Goal: Find specific page/section

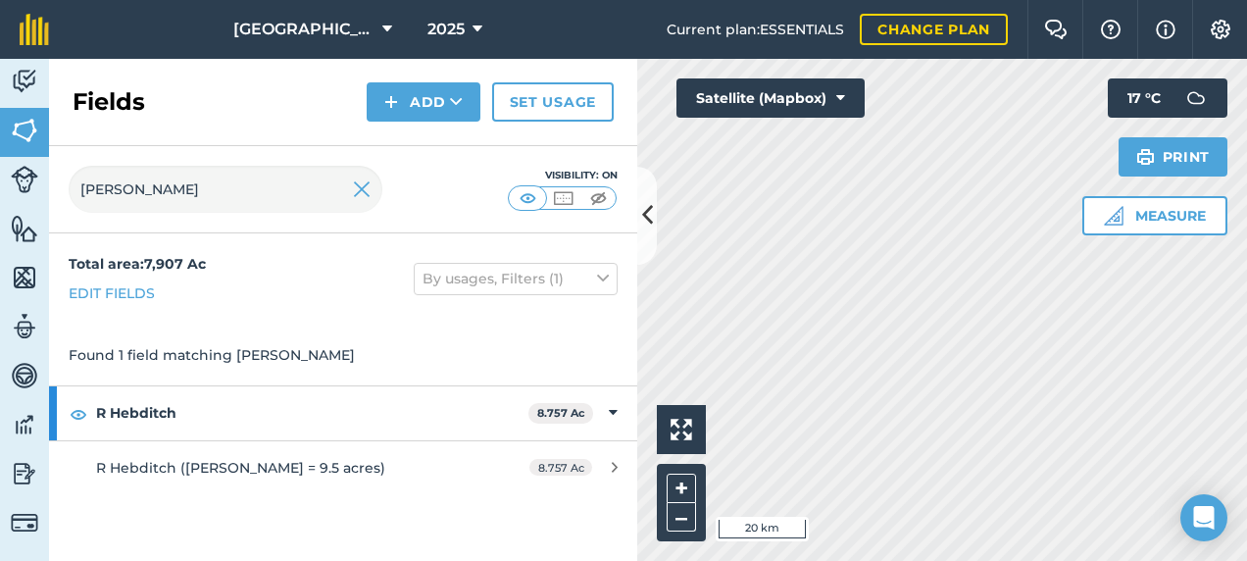
type input "[PERSON_NAME]"
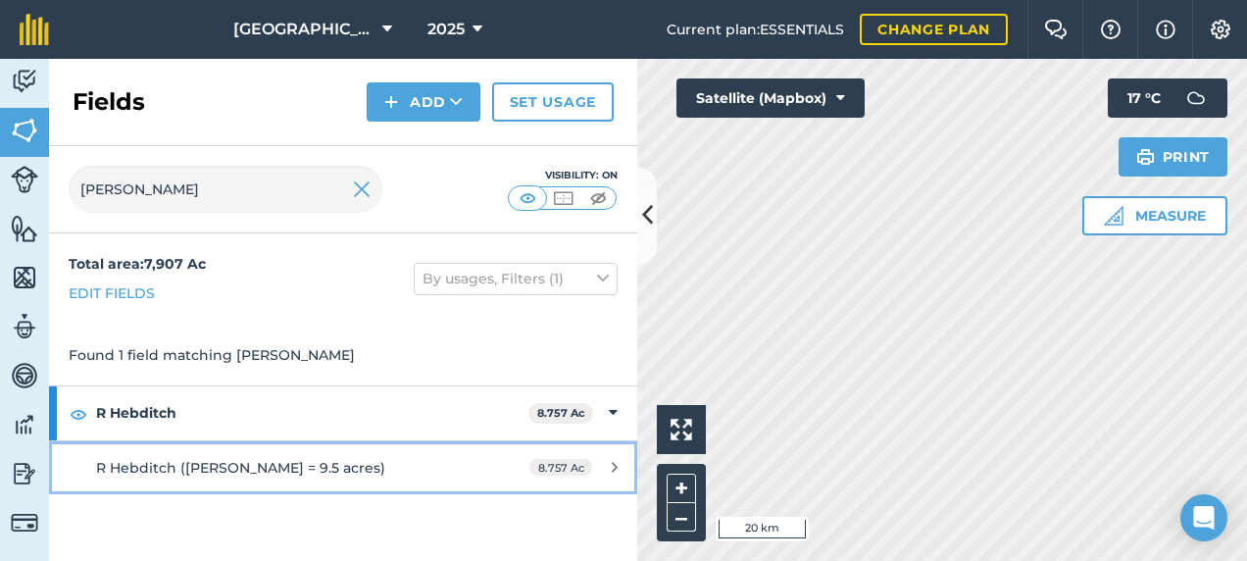
click at [257, 454] on link "R Hebditch ([PERSON_NAME] = 9.5 acres) 8.757 Ac" at bounding box center [343, 467] width 588 height 53
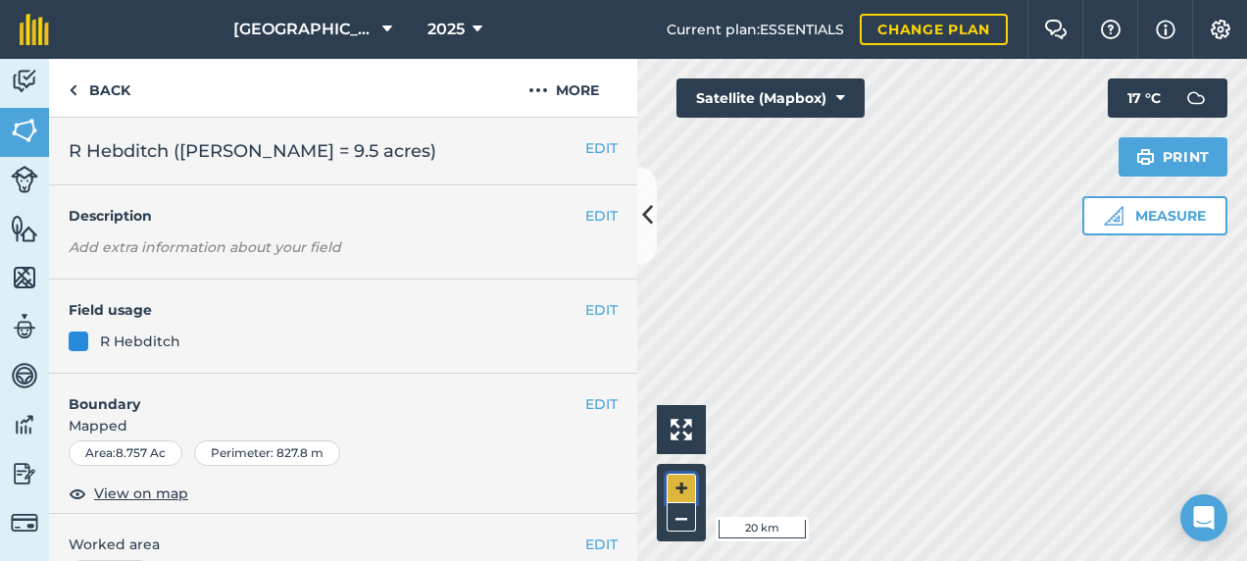
click at [686, 486] on button "+" at bounding box center [681, 487] width 29 height 29
click at [687, 484] on button "+" at bounding box center [681, 487] width 29 height 29
click at [644, 217] on icon at bounding box center [647, 215] width 11 height 34
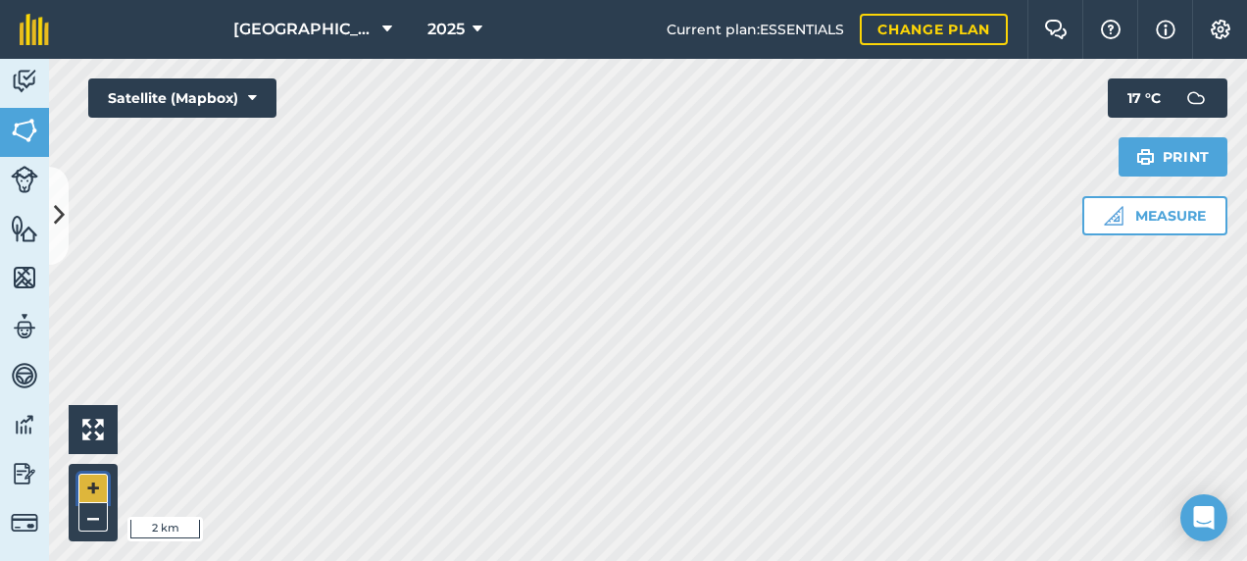
click at [91, 482] on button "+" at bounding box center [92, 487] width 29 height 29
click at [98, 480] on button "+" at bounding box center [92, 487] width 29 height 29
click at [91, 484] on button "+" at bounding box center [92, 487] width 29 height 29
click at [92, 483] on button "+" at bounding box center [92, 487] width 29 height 29
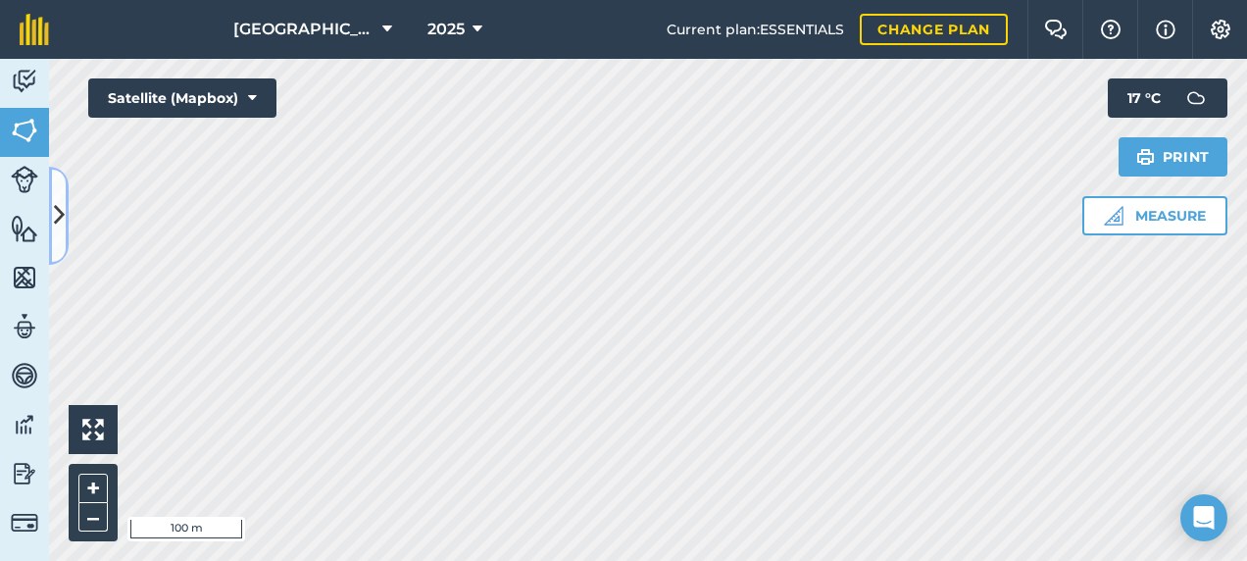
click at [67, 206] on button at bounding box center [59, 216] width 20 height 98
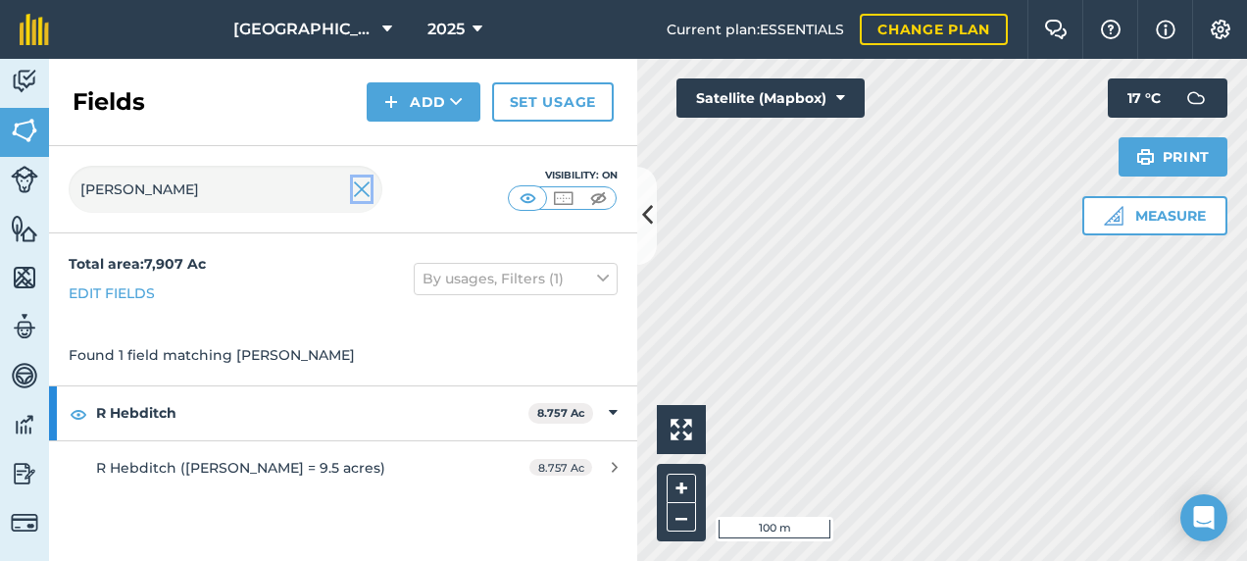
click at [362, 182] on img at bounding box center [362, 189] width 18 height 24
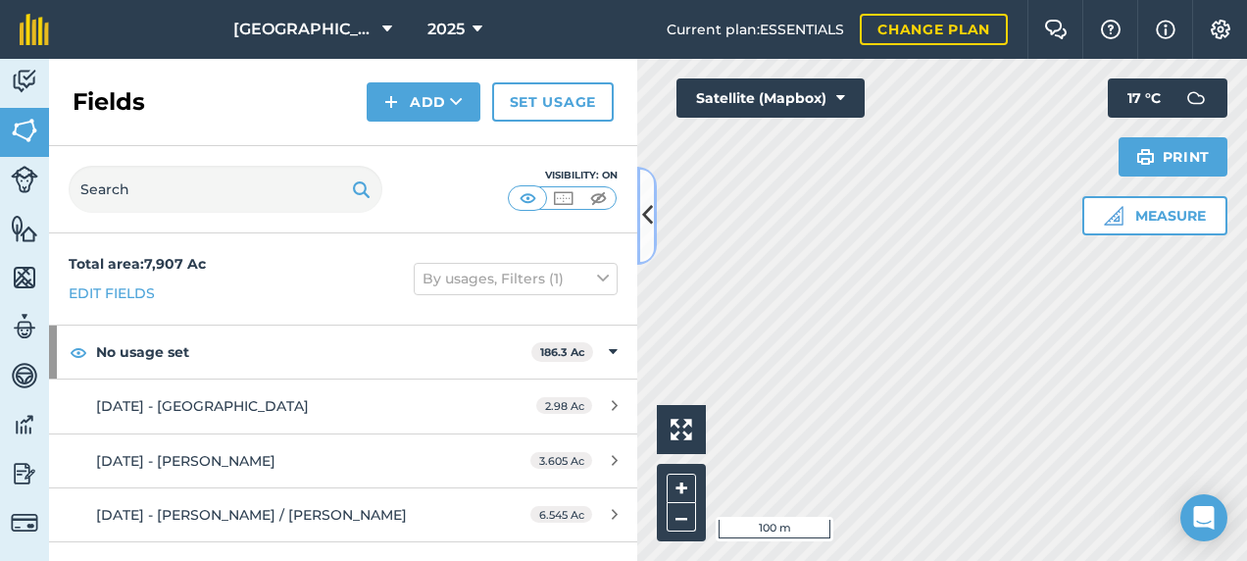
click at [645, 190] on button at bounding box center [647, 216] width 20 height 98
